Goal: Information Seeking & Learning: Check status

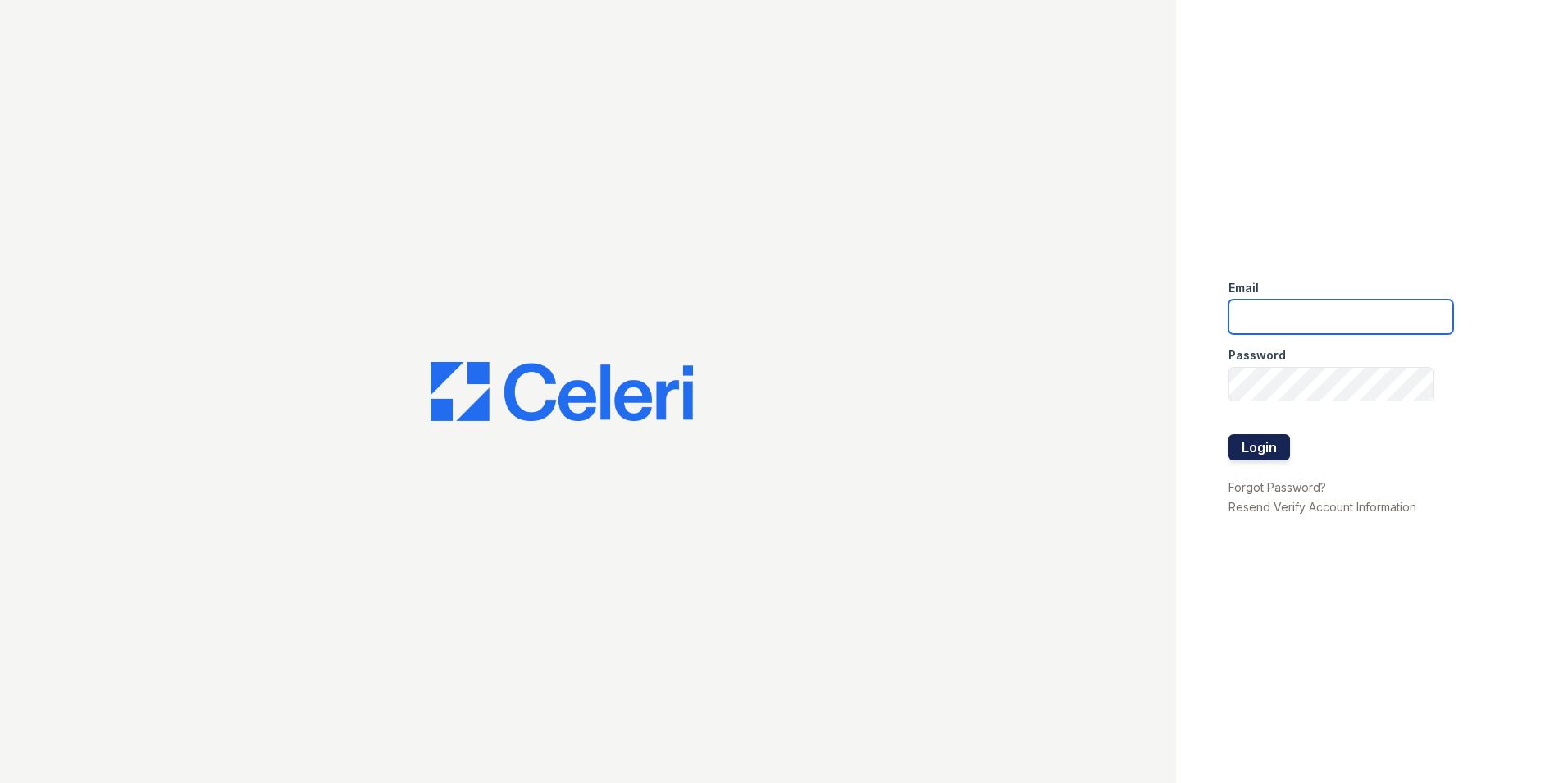
type input "[EMAIL_ADDRESS][DOMAIN_NAME]"
click at [1248, 448] on button "Login" at bounding box center [1259, 446] width 62 height 26
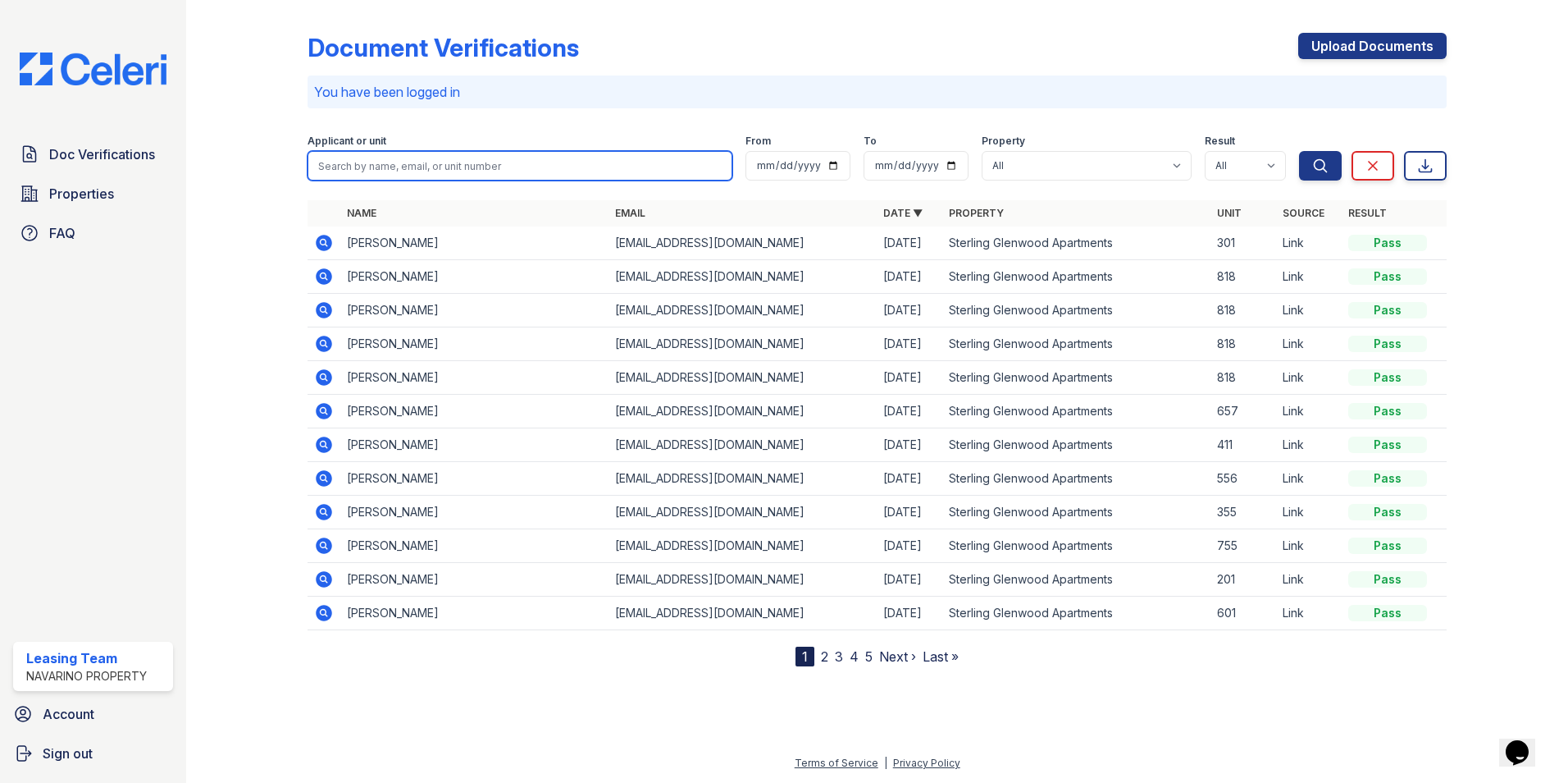
click at [377, 168] on input "search" at bounding box center [520, 165] width 425 height 30
type input "erin"
click at [1299, 151] on button "Search" at bounding box center [1320, 165] width 43 height 30
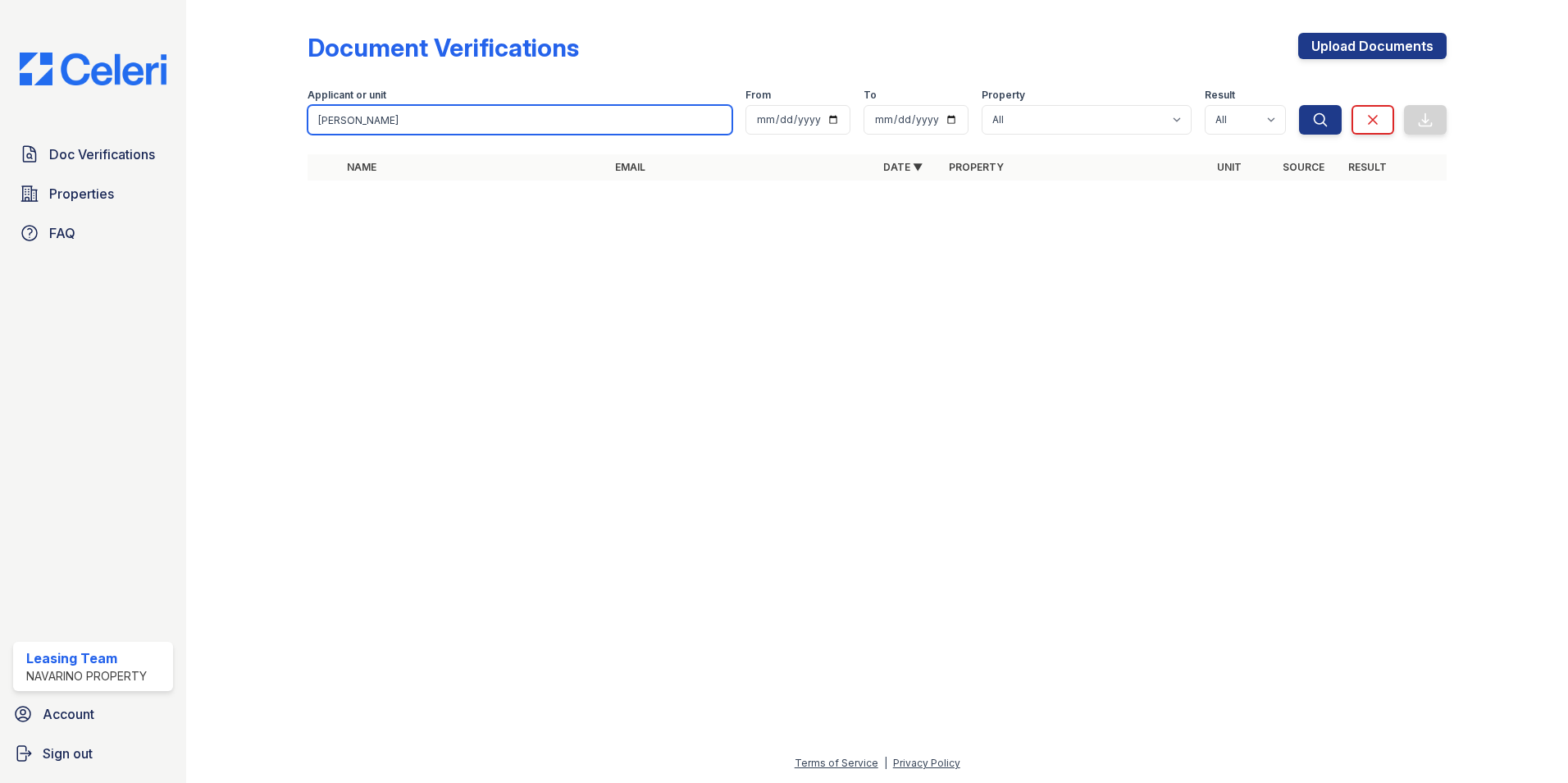
drag, startPoint x: 441, startPoint y: 121, endPoint x: 283, endPoint y: 124, distance: 158.0
click at [283, 124] on div "Document Verifications Upload Documents Filter Applicant or unit erin From To P…" at bounding box center [877, 111] width 1329 height 224
type input "owens"
click at [1299, 105] on button "Search" at bounding box center [1320, 119] width 43 height 30
drag, startPoint x: 362, startPoint y: 127, endPoint x: 262, endPoint y: 109, distance: 101.6
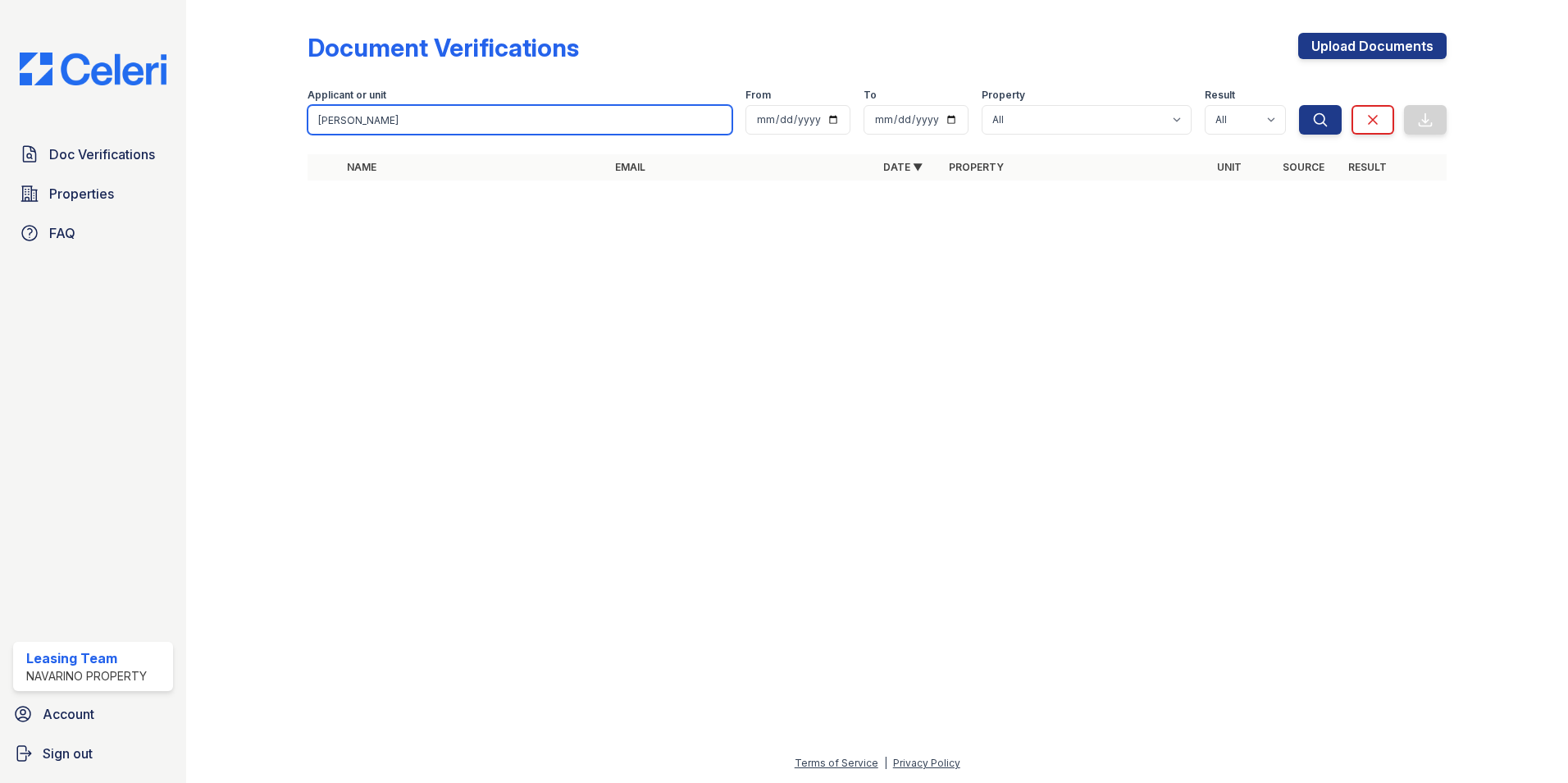
click at [262, 110] on div "Document Verifications Upload Documents Filter Applicant or unit owens From To …" at bounding box center [877, 111] width 1329 height 224
type input "p"
type input "owens"
click at [1299, 105] on button "Search" at bounding box center [1320, 119] width 43 height 30
